Goal: Information Seeking & Learning: Learn about a topic

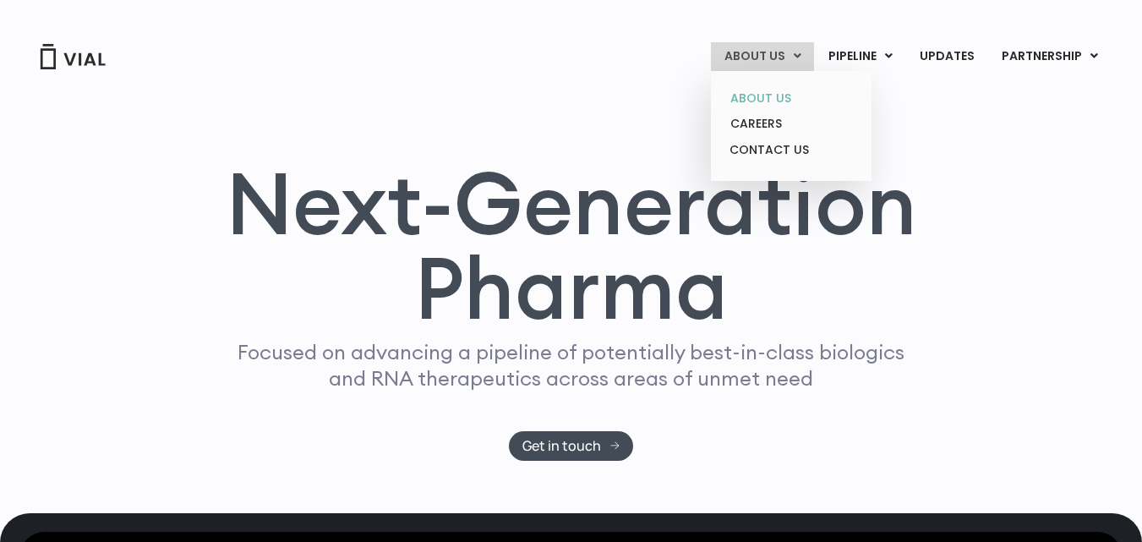
click at [776, 100] on link "ABOUT US" at bounding box center [791, 98] width 148 height 26
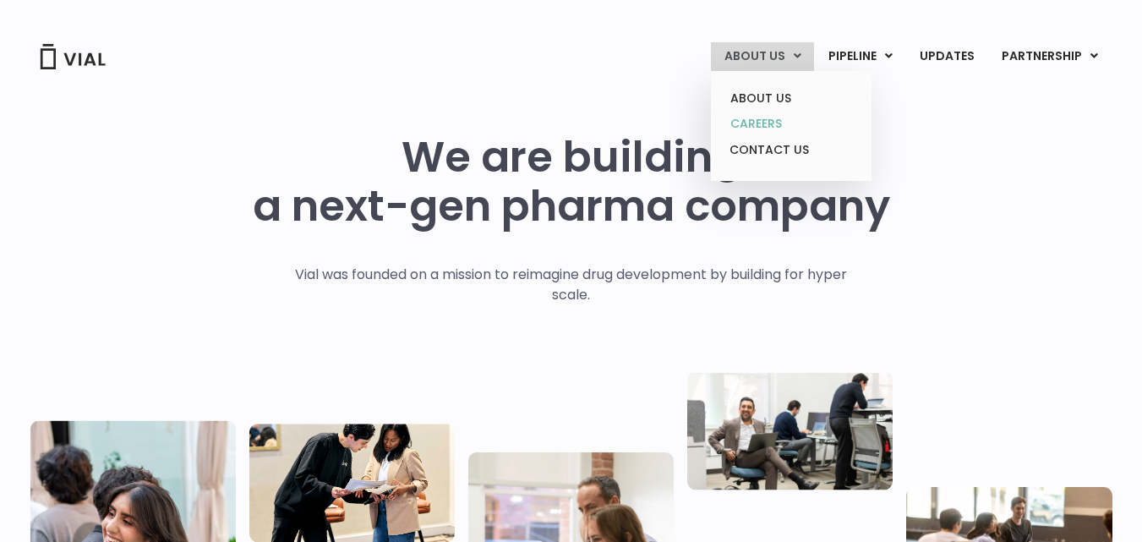
click at [782, 124] on link "CAREERS" at bounding box center [791, 124] width 148 height 26
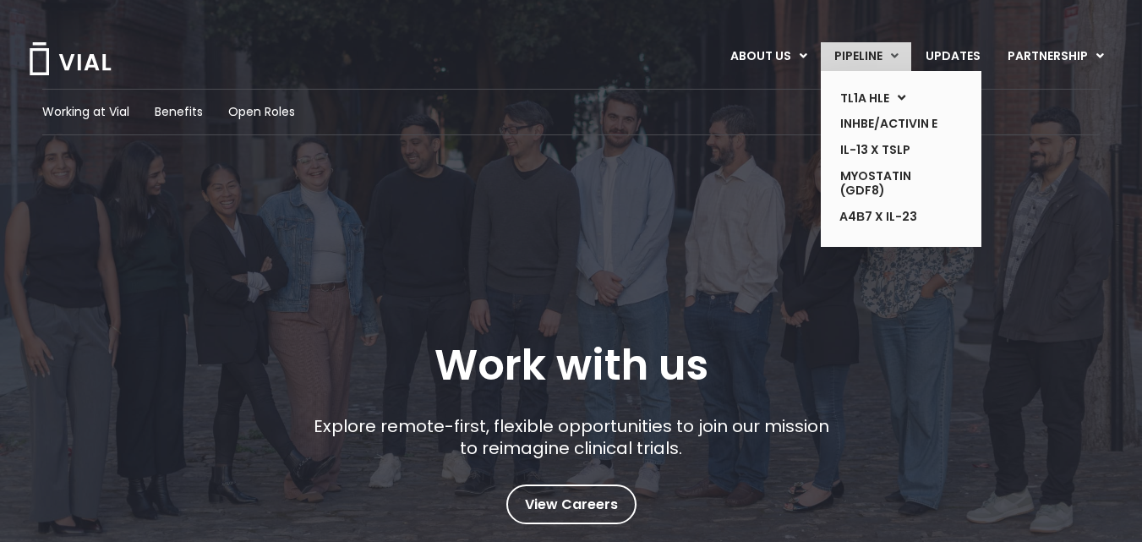
click at [852, 58] on link "PIPELINE" at bounding box center [866, 56] width 90 height 29
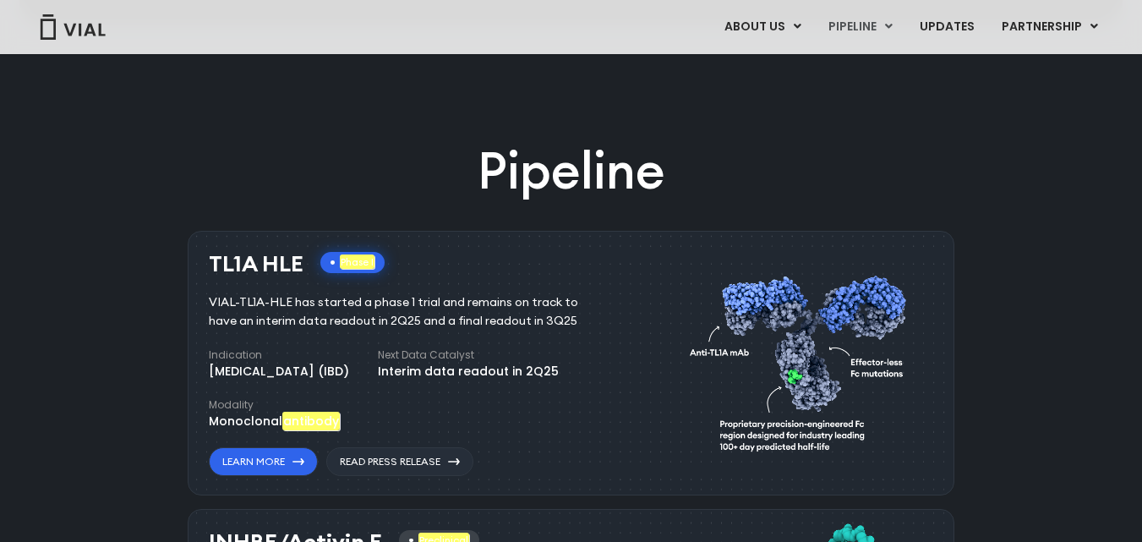
scroll to position [1015, 0]
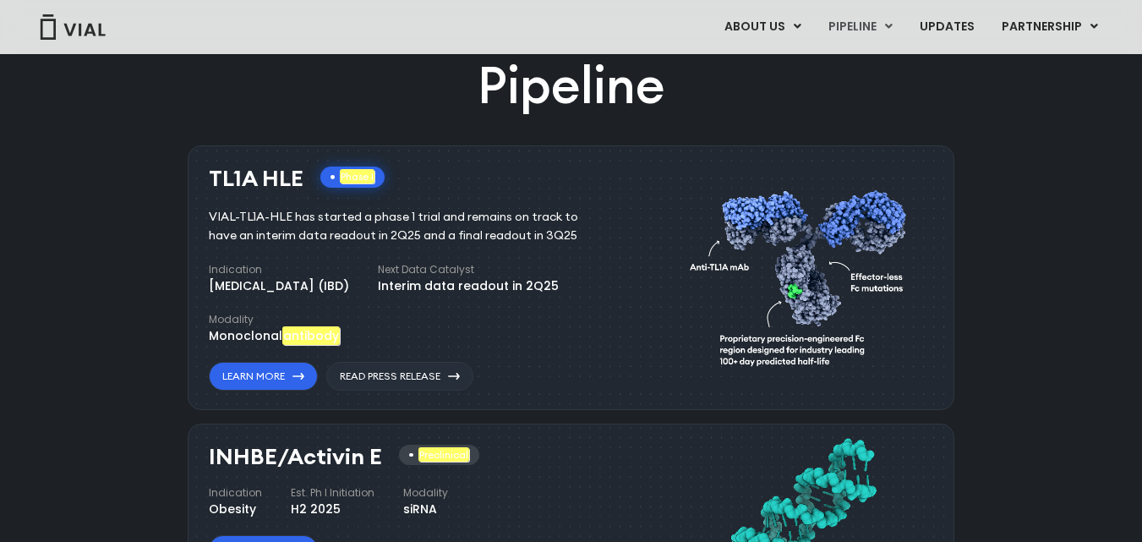
click at [194, 194] on div "TL1A HLE Phase I VIAL-TL1A-HLE has started a phase 1 trial and remains on track…" at bounding box center [571, 277] width 767 height 265
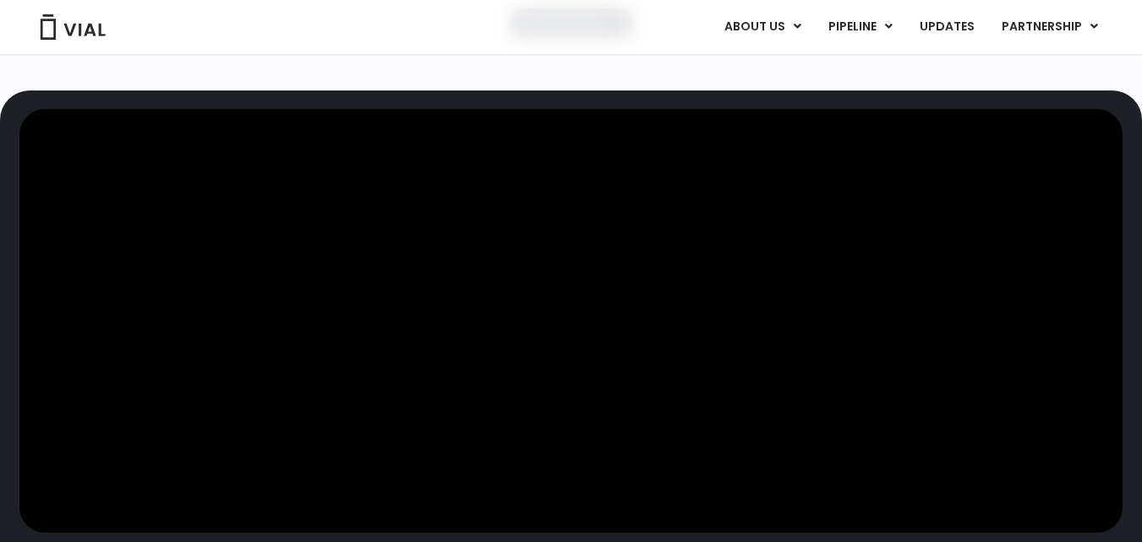
scroll to position [0, 0]
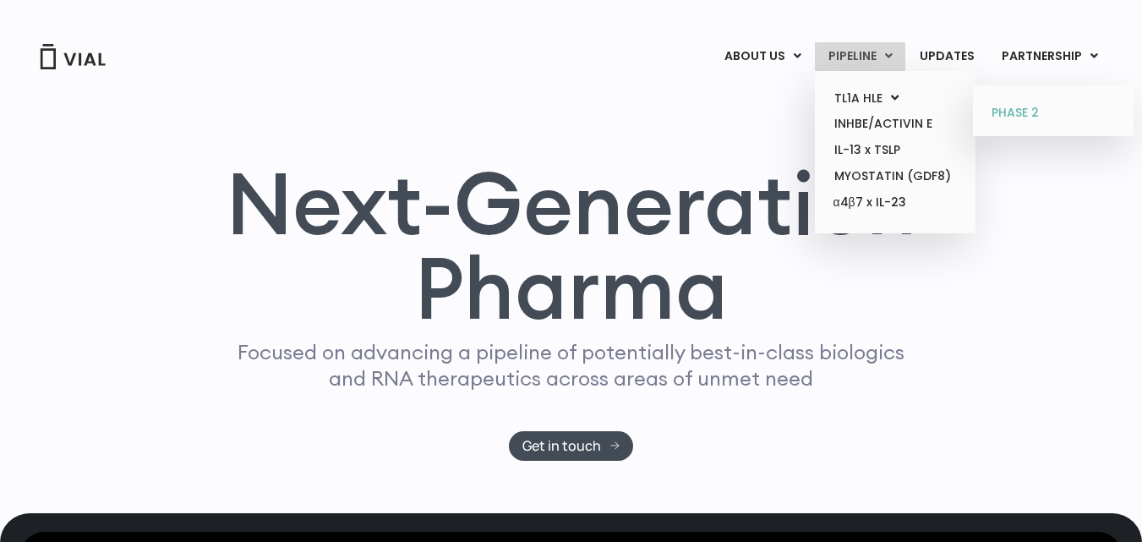
click at [1011, 110] on link "PHASE 2" at bounding box center [1053, 113] width 148 height 27
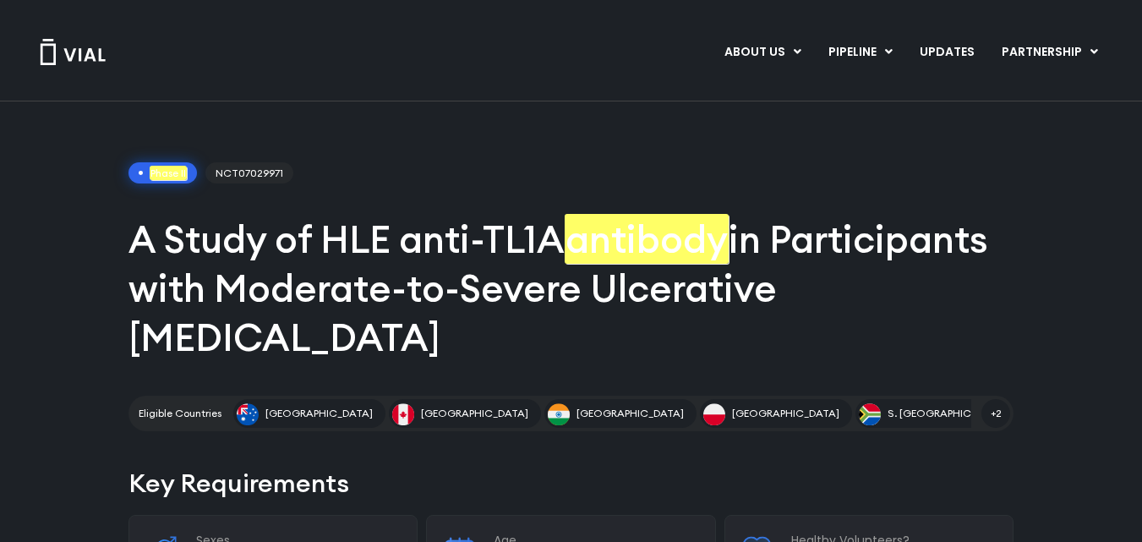
click at [150, 174] on em "Phase II" at bounding box center [168, 173] width 37 height 14
drag, startPoint x: 150, startPoint y: 174, endPoint x: 192, endPoint y: 178, distance: 42.4
click at [192, 178] on span "Phase II" at bounding box center [163, 173] width 68 height 22
copy div "Phase II"
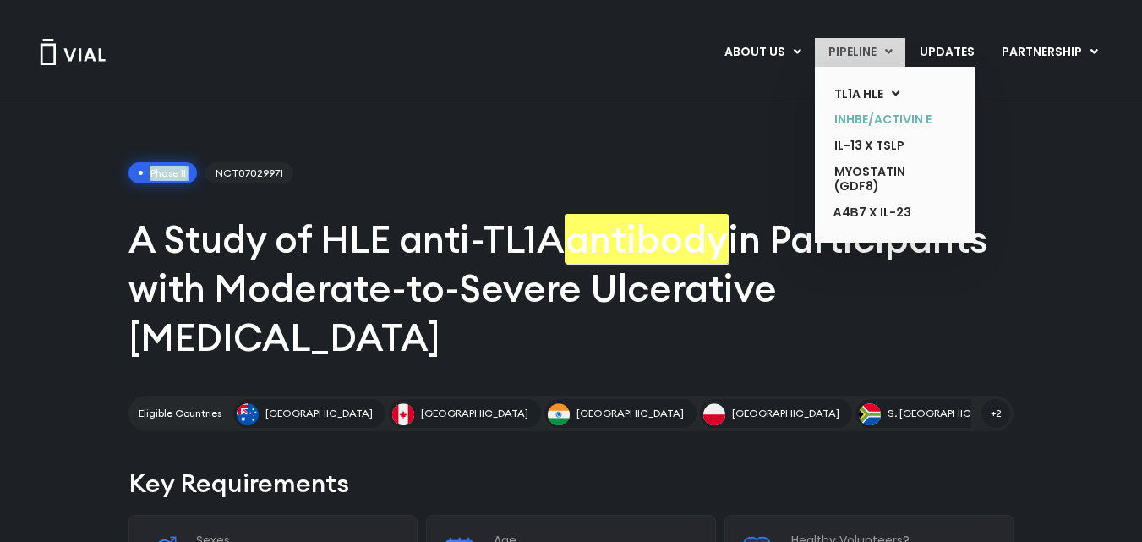
click at [874, 121] on link "INHBE/ACTIVIN E" at bounding box center [882, 120] width 123 height 26
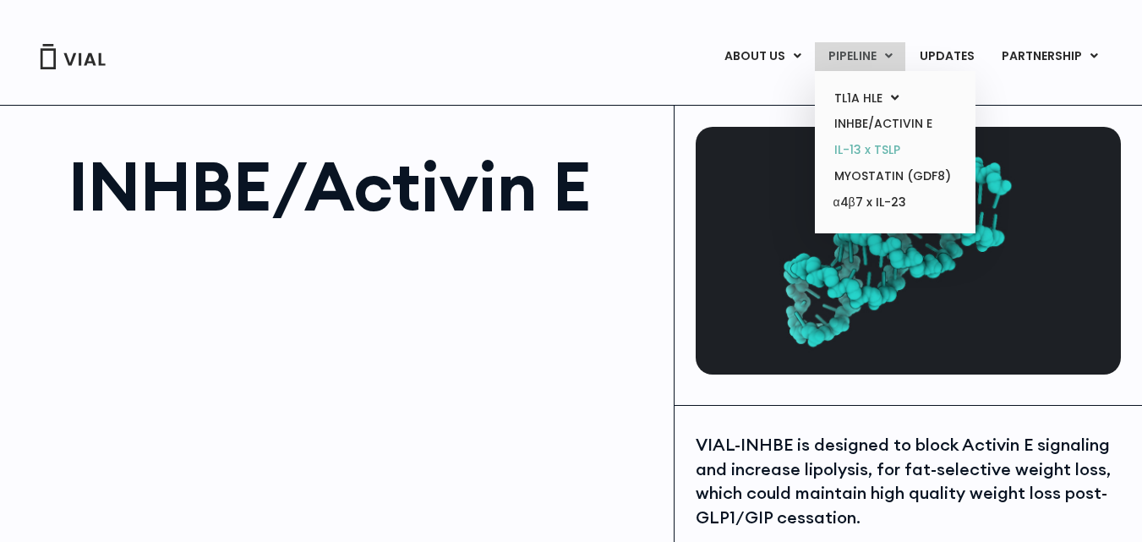
click at [863, 143] on link "IL-13 x TSLP" at bounding box center [895, 150] width 148 height 26
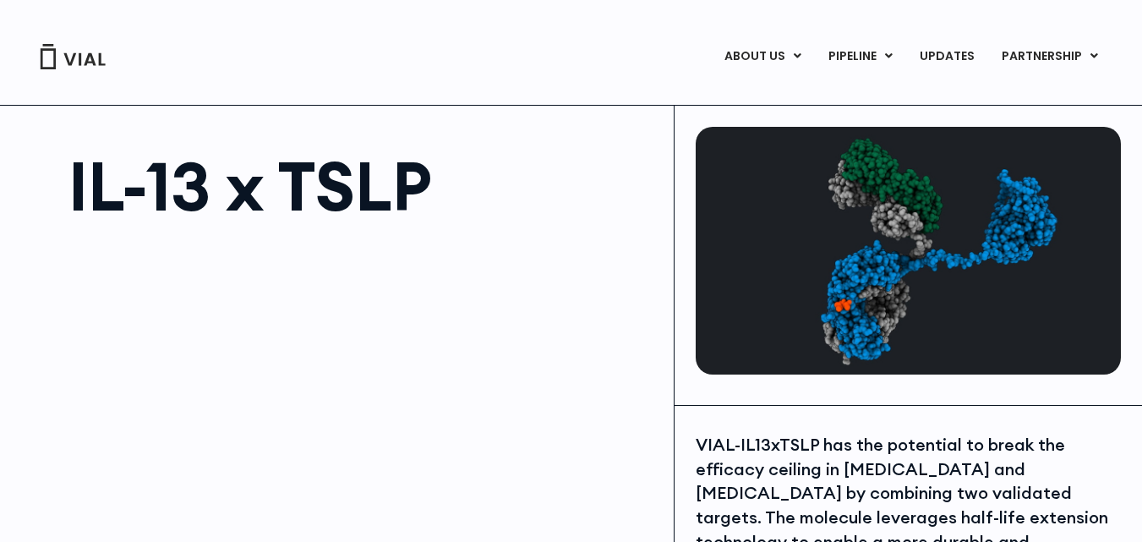
drag, startPoint x: 462, startPoint y: 81, endPoint x: 484, endPoint y: 87, distance: 22.8
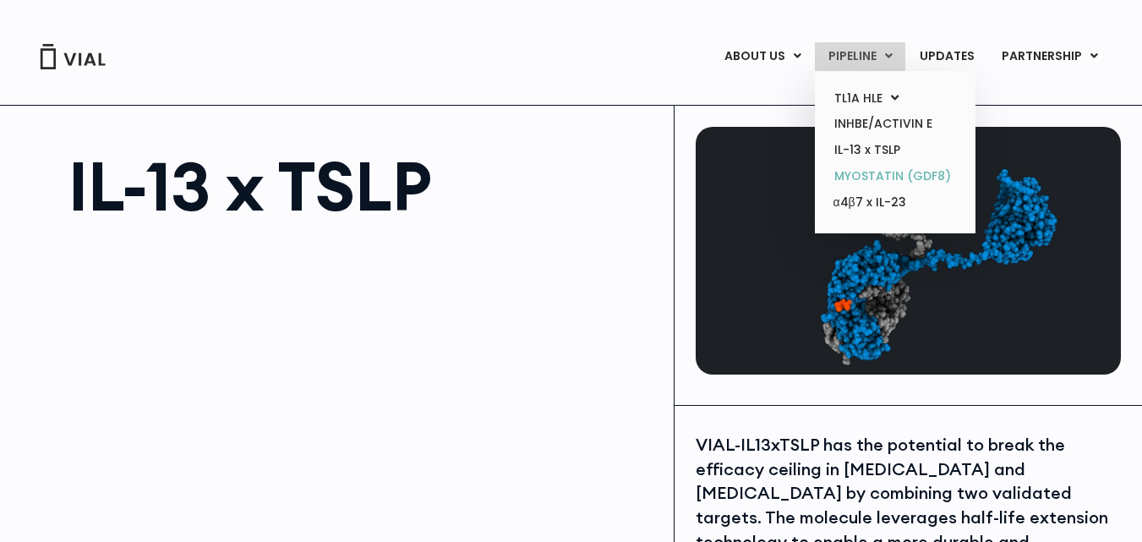
click at [855, 178] on link "MYOSTATIN (GDF8)" at bounding box center [895, 176] width 148 height 26
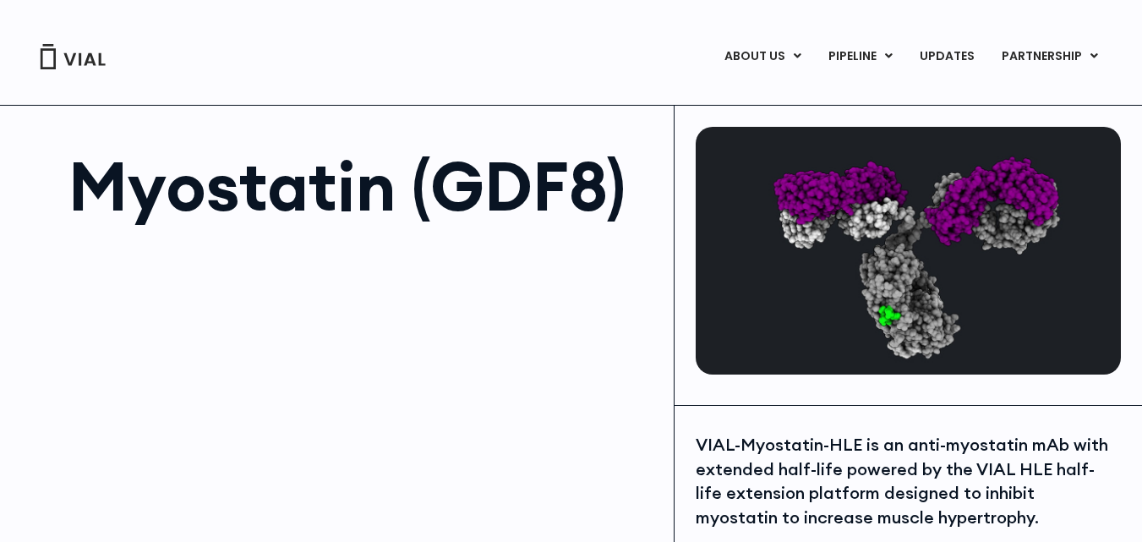
click at [380, 86] on div "Vial Announces Dosing of First Patient in Phase 1 Healthy Volunteer Trial ABOUT…" at bounding box center [571, 484] width 1142 height 969
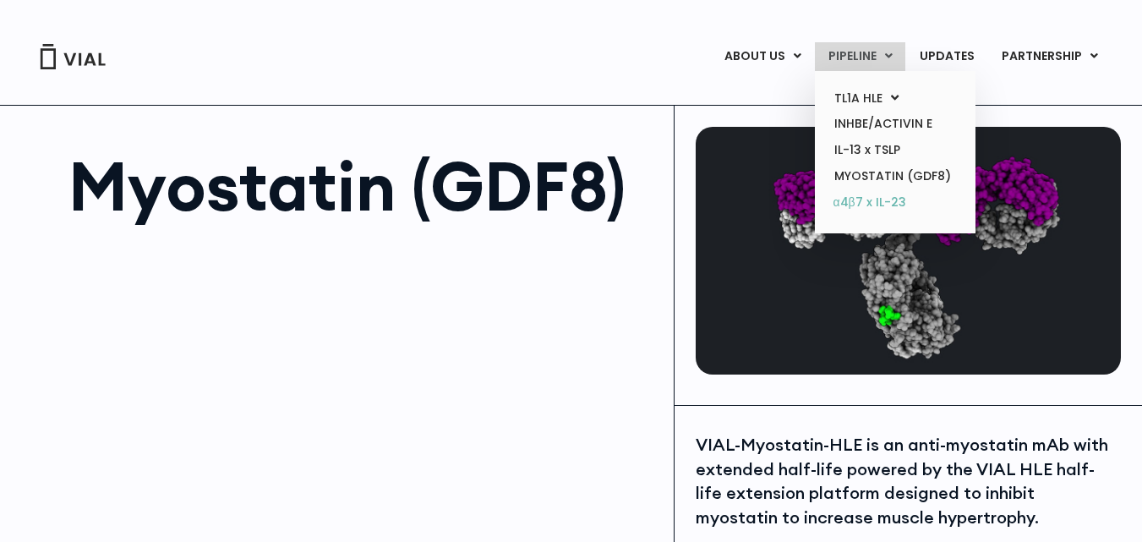
click at [875, 205] on link "α4β7 x IL-23" at bounding box center [895, 202] width 148 height 27
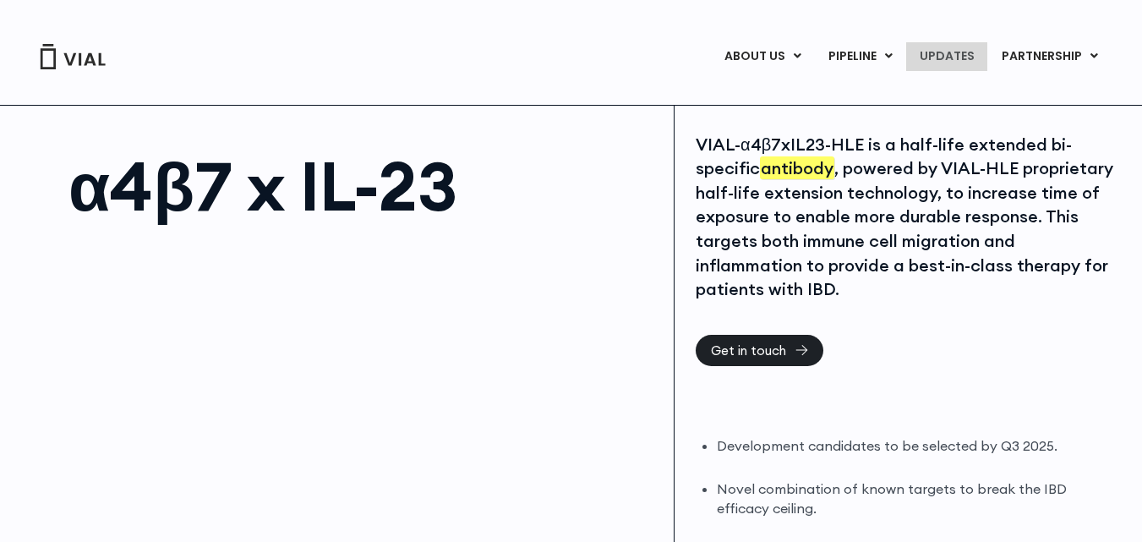
click at [948, 61] on link "UPDATES" at bounding box center [947, 56] width 81 height 29
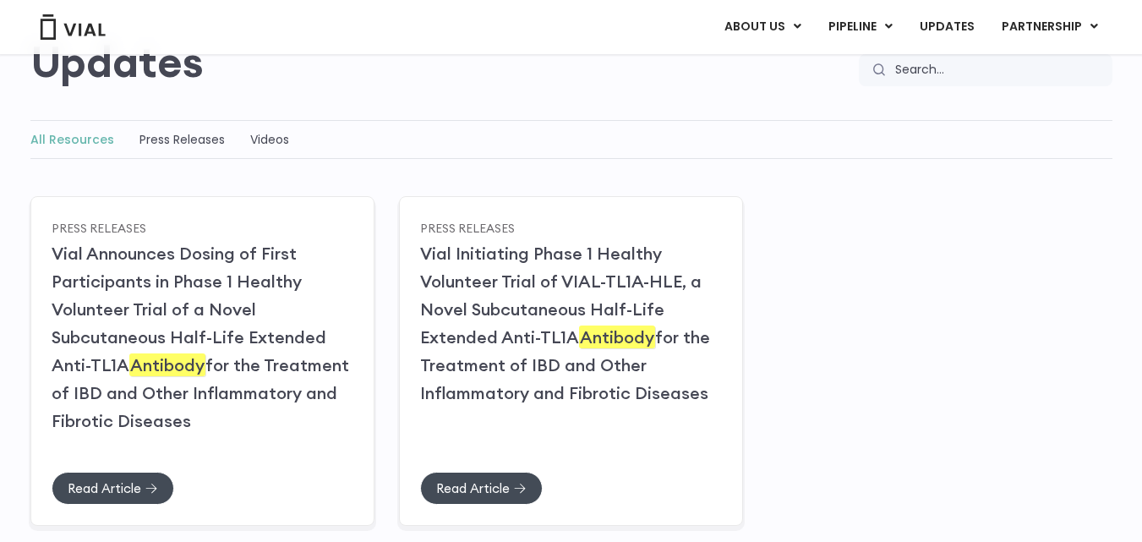
scroll to position [169, 0]
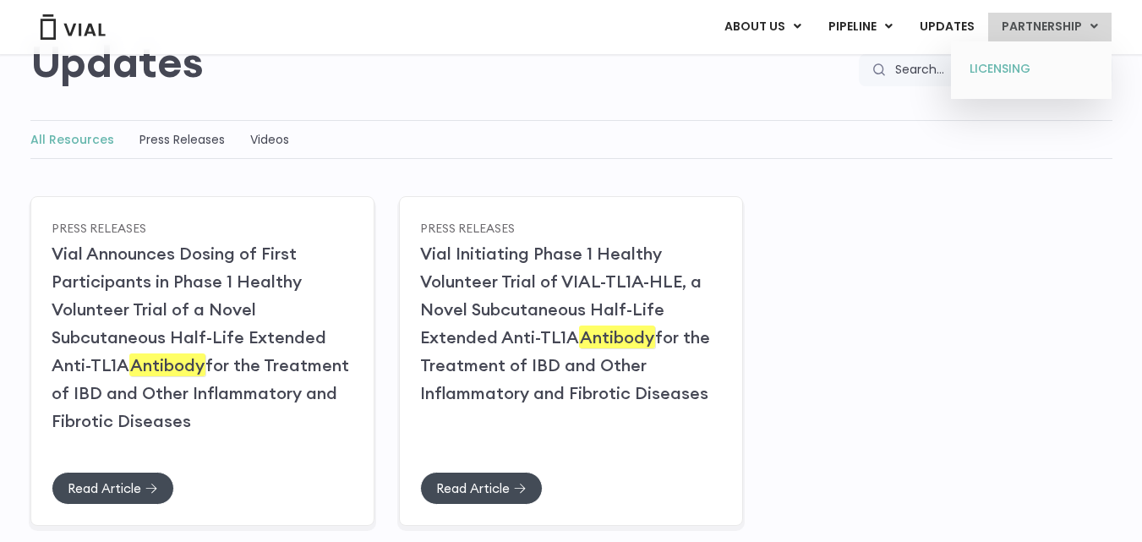
click at [1024, 63] on link "LICENSING" at bounding box center [1031, 69] width 148 height 27
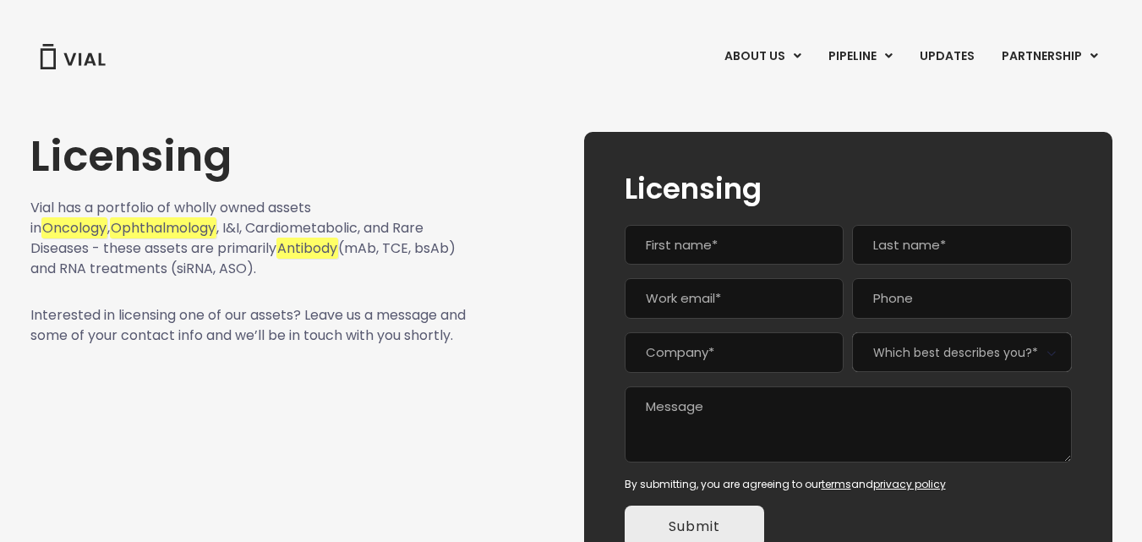
scroll to position [85, 0]
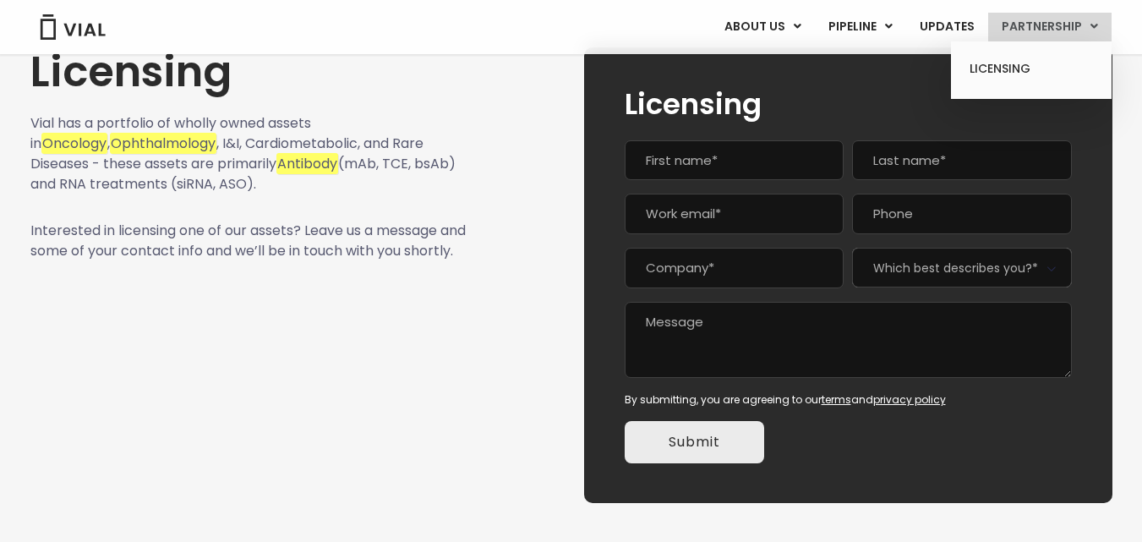
click at [1032, 25] on link "PARTNERSHIP" at bounding box center [1050, 27] width 123 height 29
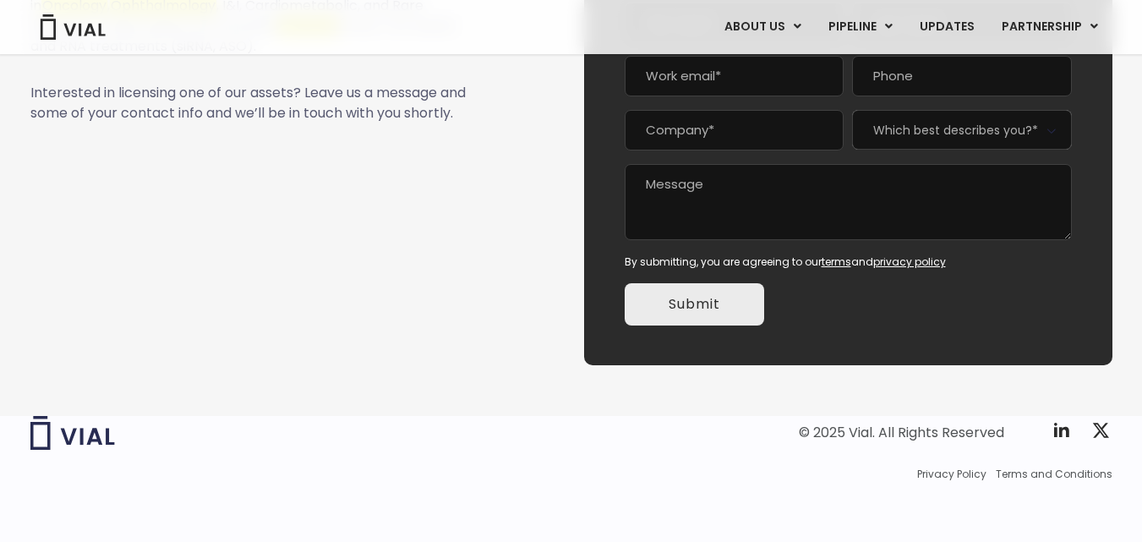
scroll to position [230, 0]
